Goal: Task Accomplishment & Management: Use online tool/utility

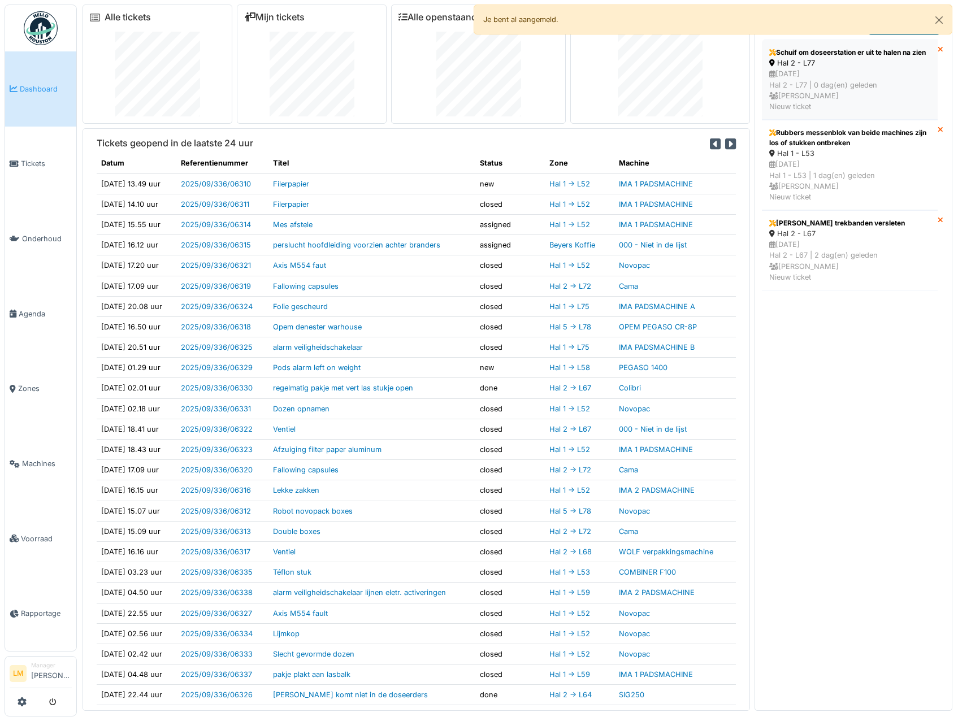
click at [858, 58] on div "Schuif om doseerstation er uit te halen na zien" at bounding box center [849, 52] width 161 height 10
click at [876, 148] on div "Rubbers messenblok van beide machines zijn los of stukken ontbreken" at bounding box center [849, 138] width 161 height 20
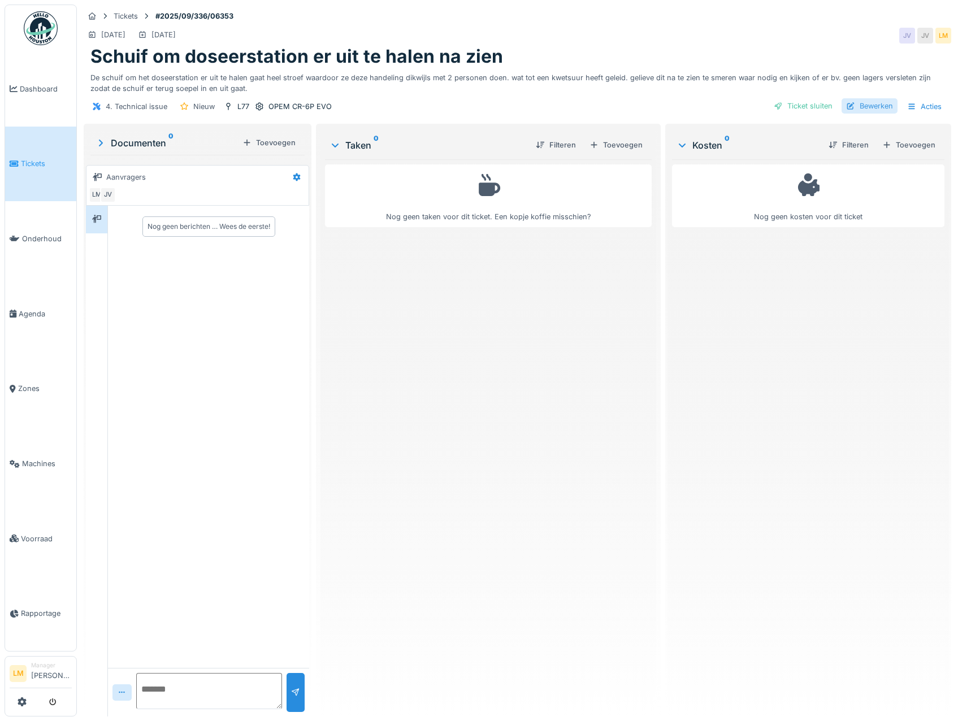
click at [847, 111] on div "Bewerken" at bounding box center [869, 105] width 56 height 15
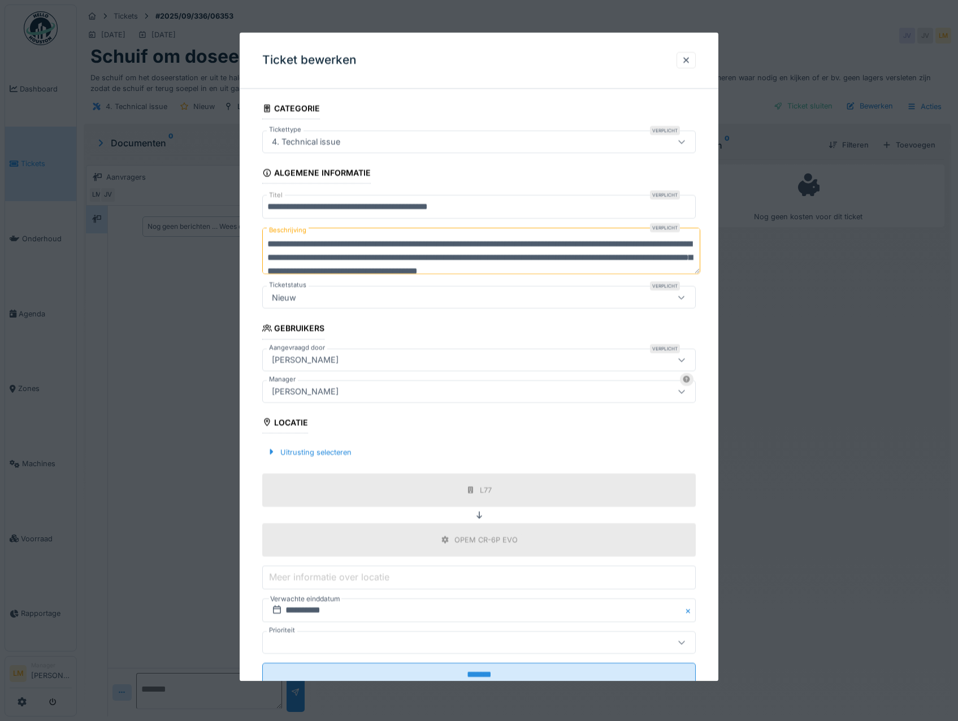
click at [404, 142] on div "4. Technical issue" at bounding box center [453, 142] width 372 height 12
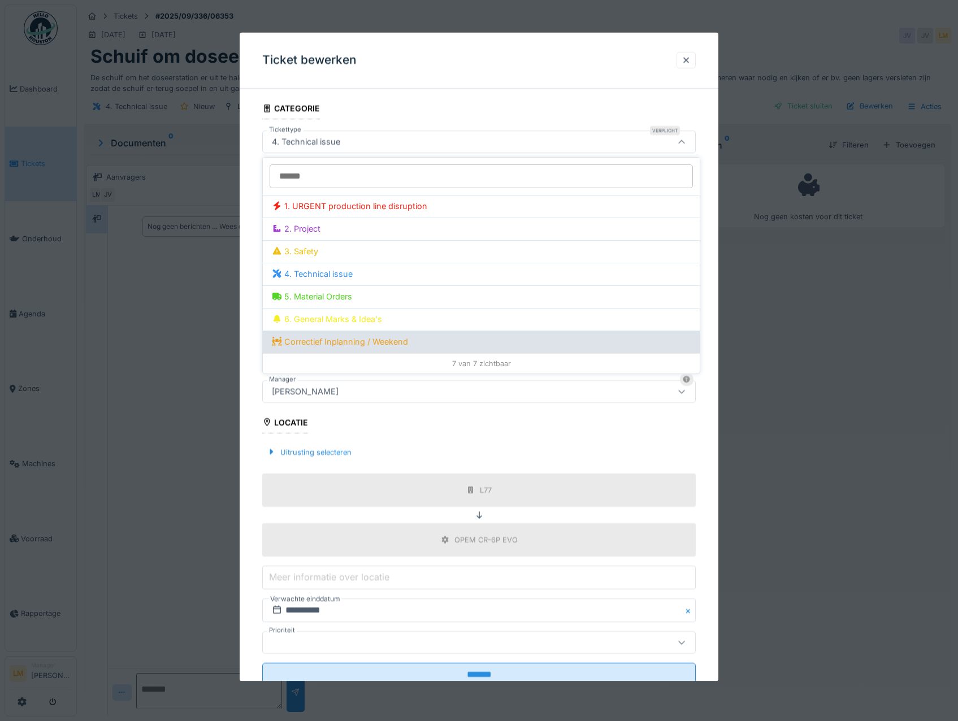
click at [353, 345] on div "Correctief Inplanning / Weekend" at bounding box center [481, 342] width 419 height 12
type input "****"
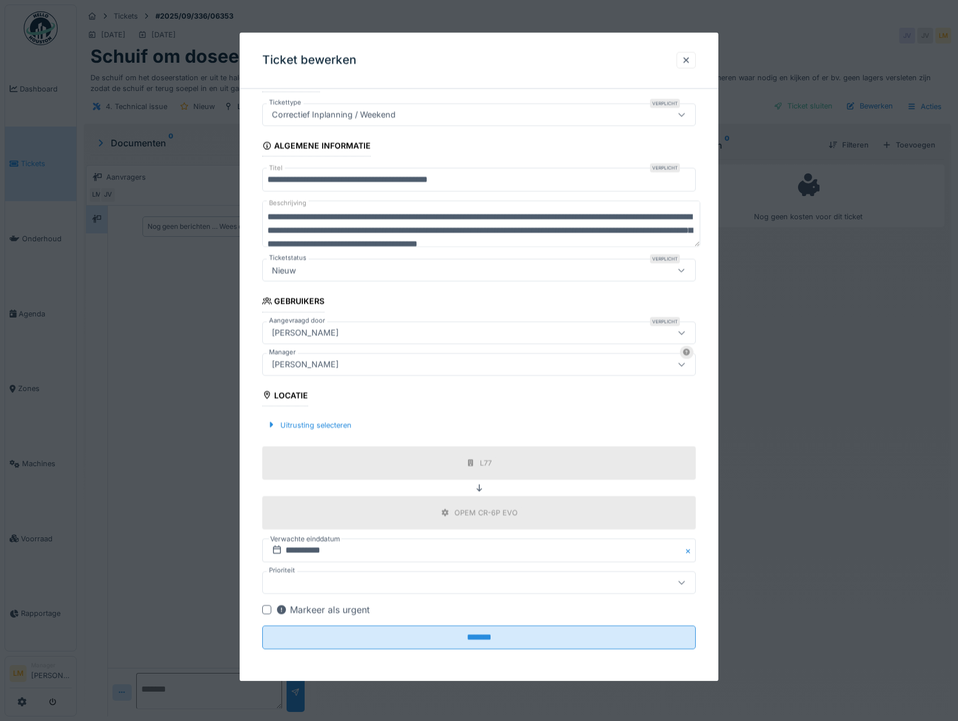
scroll to position [8, 0]
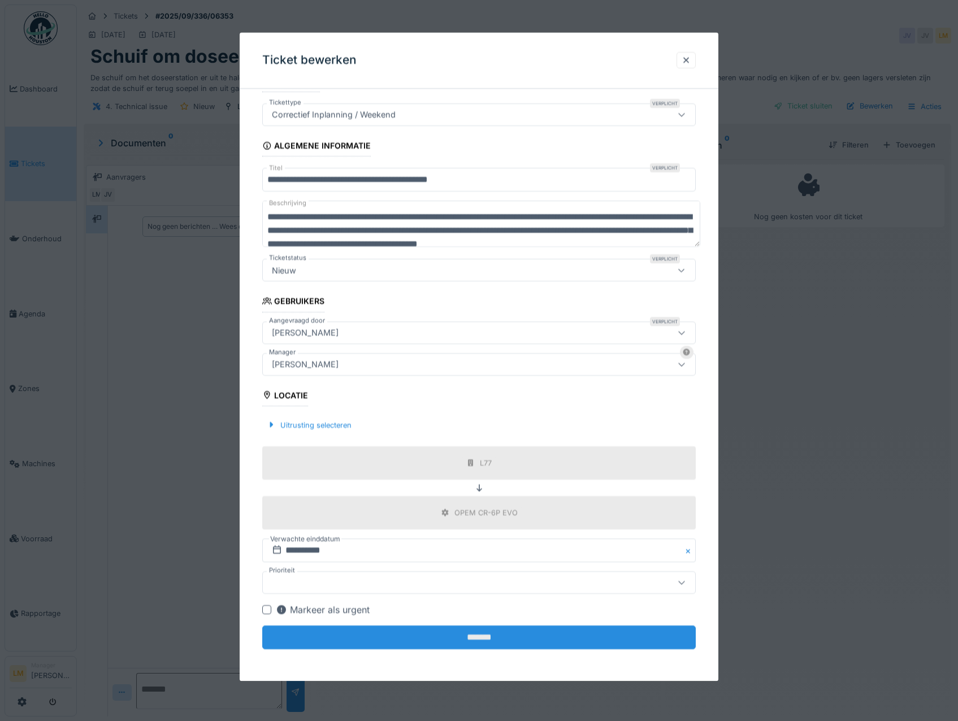
click at [450, 643] on input "*******" at bounding box center [479, 637] width 434 height 24
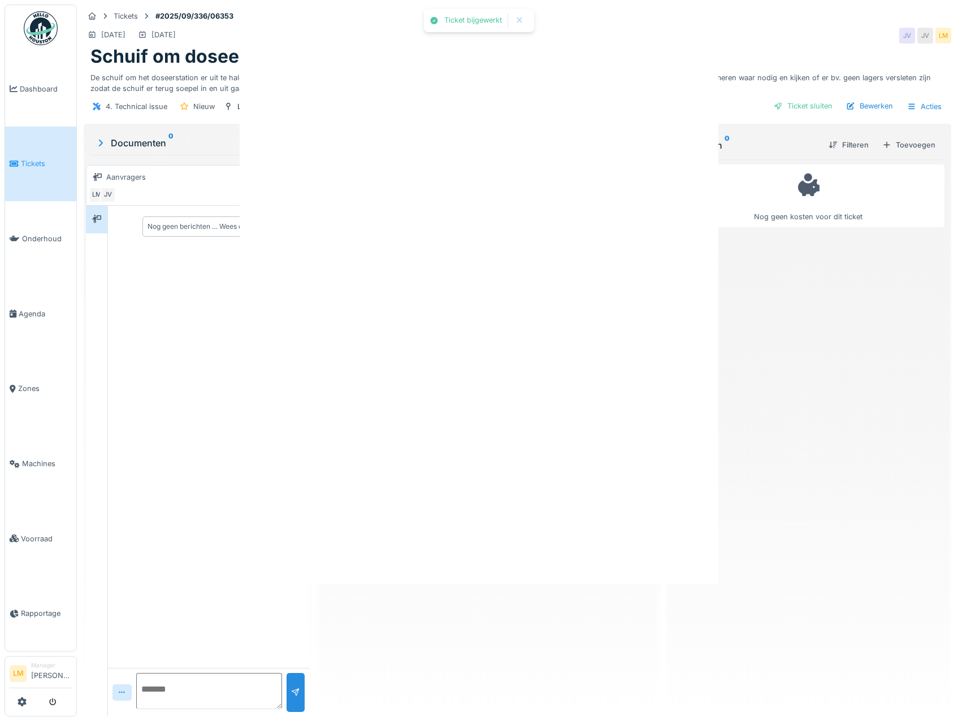
scroll to position [0, 0]
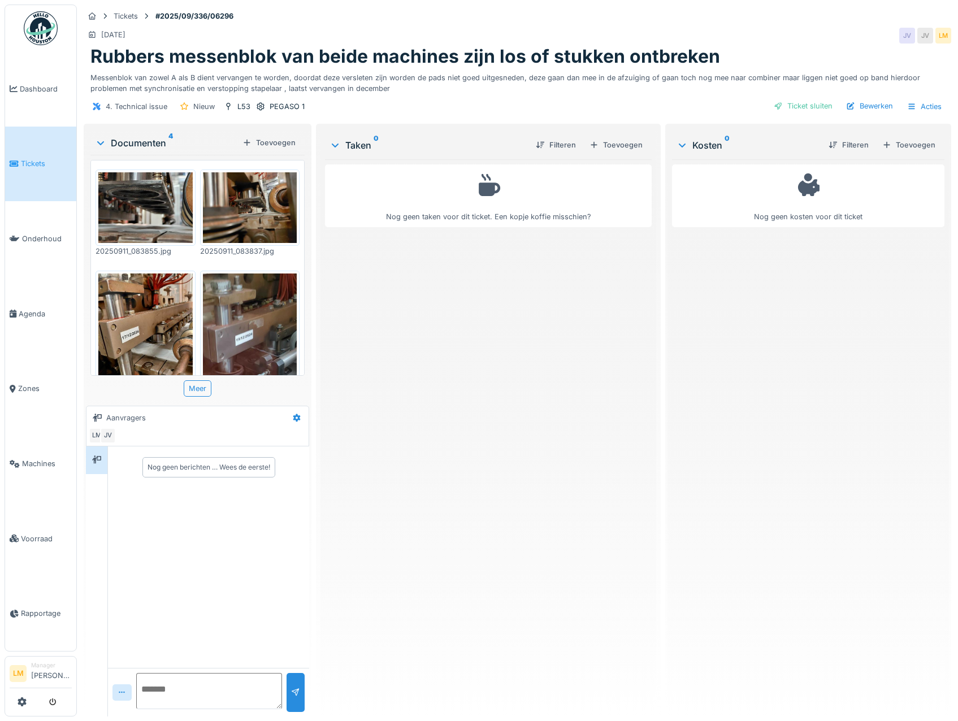
click at [43, 154] on link "Tickets" at bounding box center [40, 164] width 71 height 75
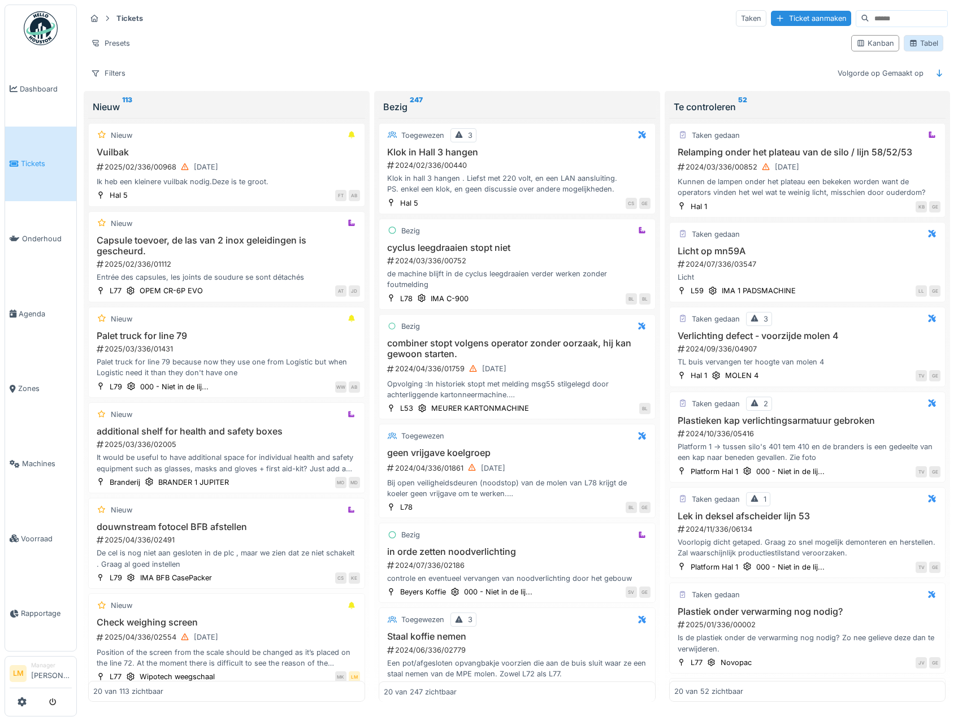
click at [910, 42] on div "Tabel" at bounding box center [922, 43] width 29 height 11
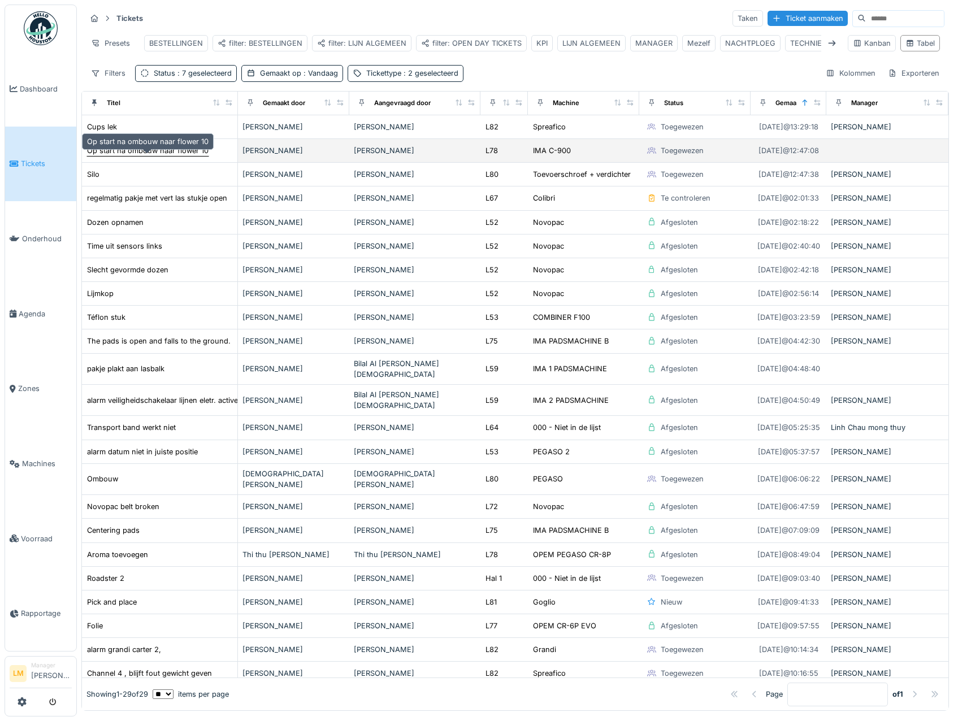
click at [165, 156] on div "Op start na ombouw naar flower 10" at bounding box center [147, 150] width 121 height 11
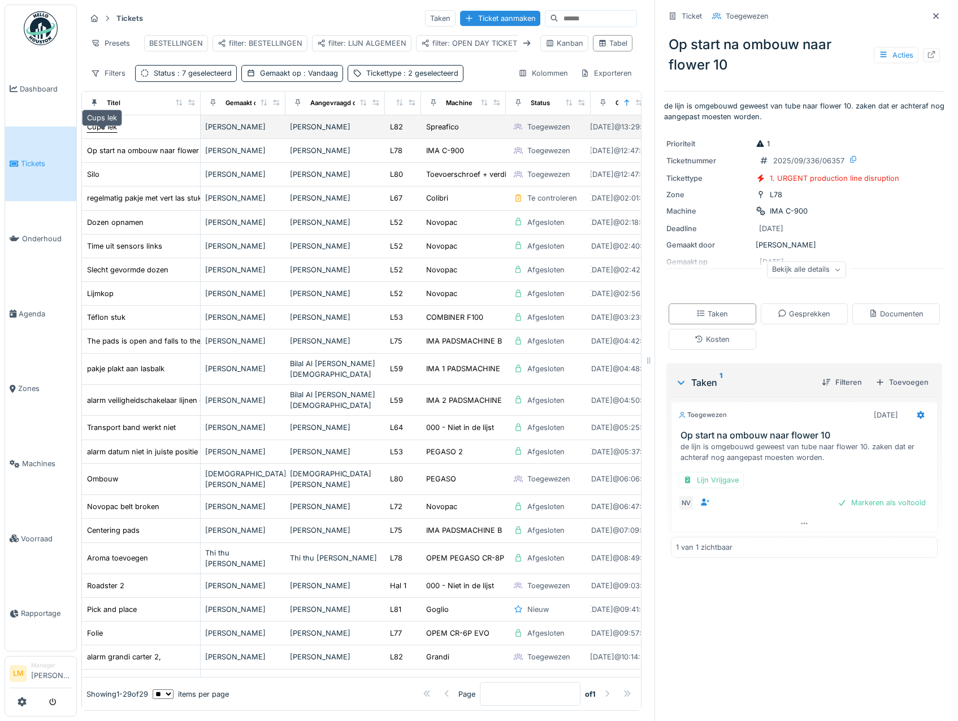
click at [101, 132] on div "Cups lek" at bounding box center [102, 126] width 30 height 11
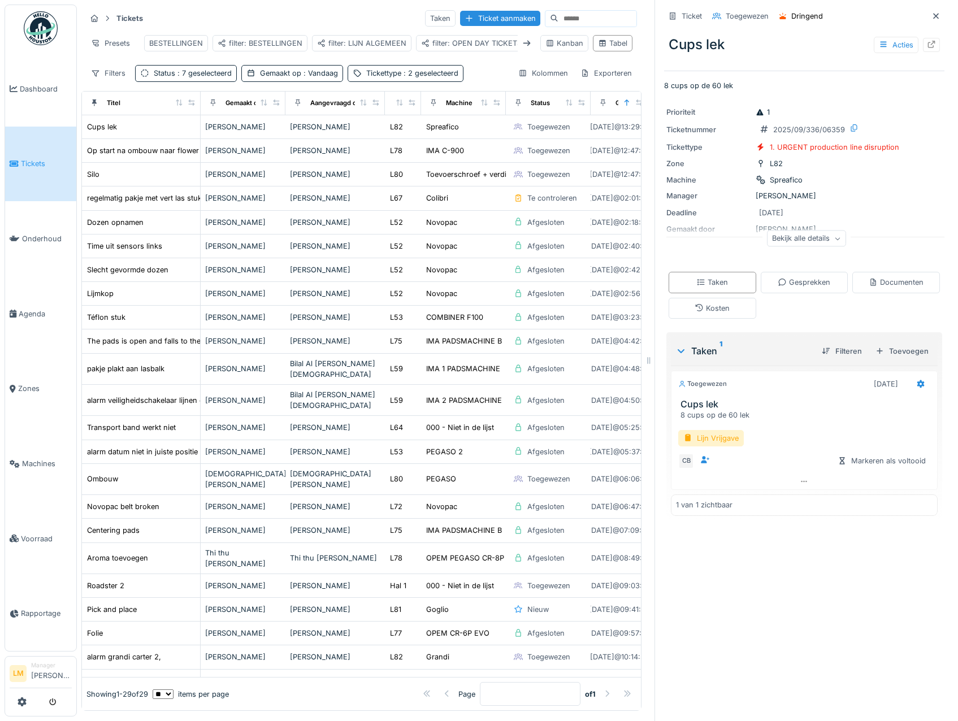
click at [818, 251] on div "Bekijk alle details" at bounding box center [806, 240] width 280 height 36
click at [834, 238] on icon at bounding box center [837, 239] width 7 height 6
